Goal: Navigation & Orientation: Find specific page/section

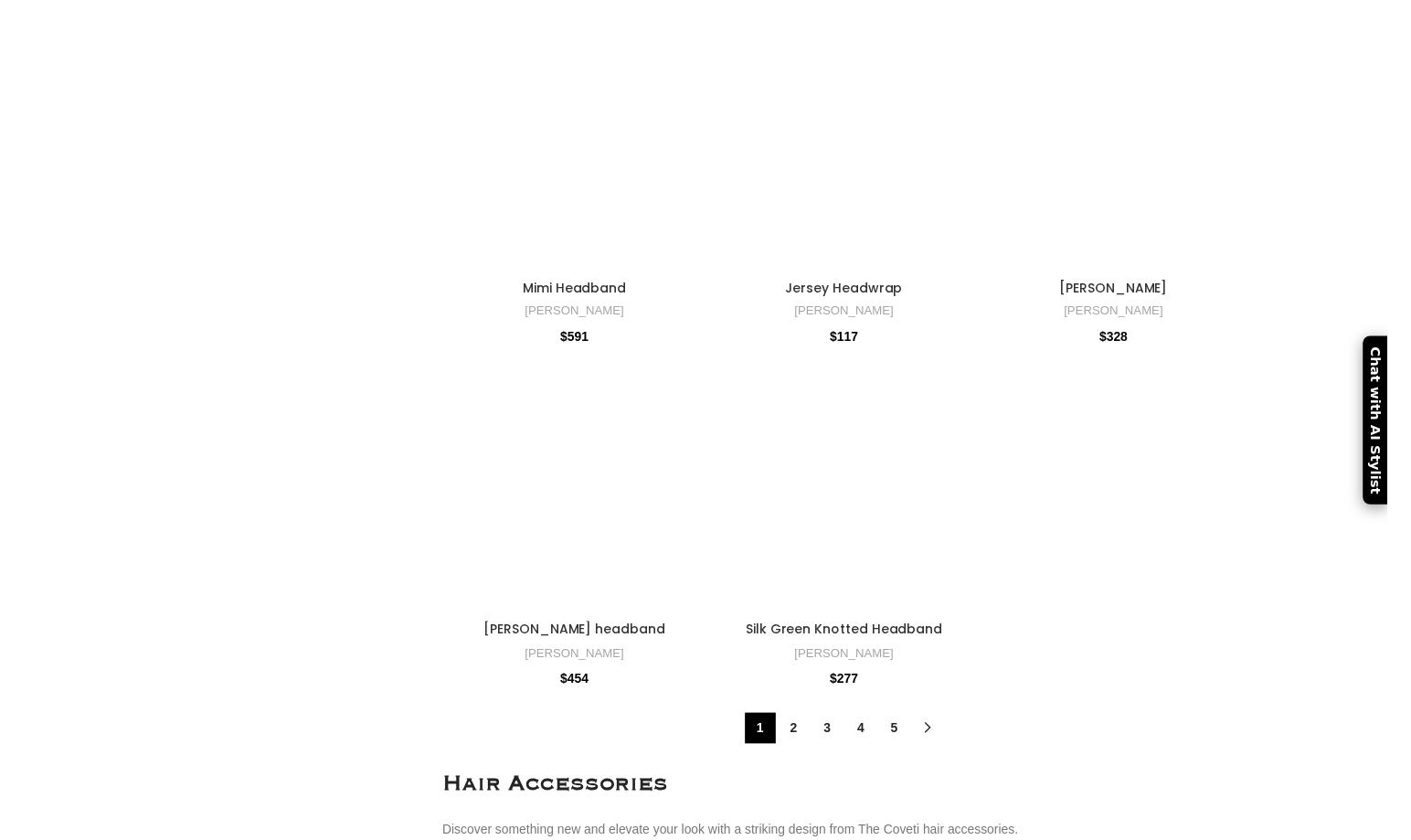
scroll to position [9386, 0]
